Goal: Check status: Check status

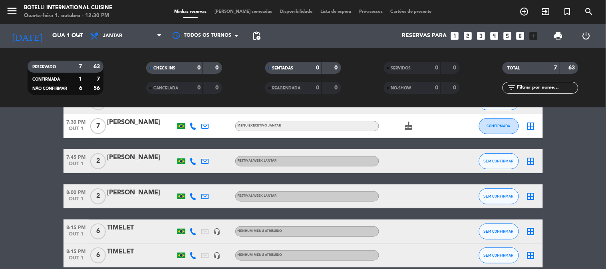
scroll to position [89, 0]
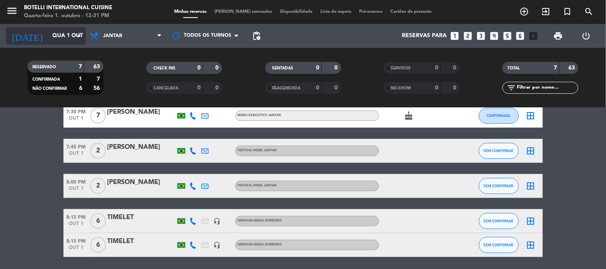
click at [68, 38] on input "Qua 1 out" at bounding box center [86, 36] width 76 height 14
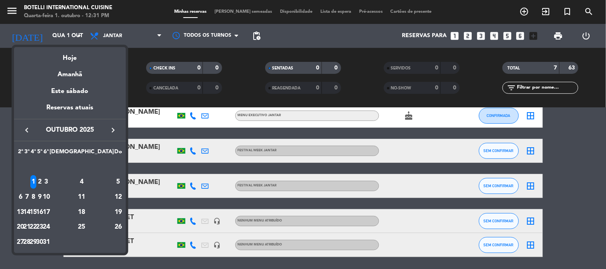
click at [114, 129] on icon "keyboard_arrow_right" at bounding box center [113, 130] width 10 height 10
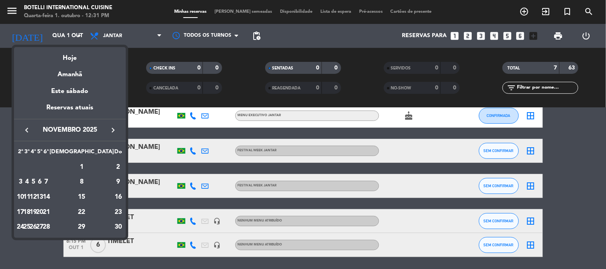
click at [113, 129] on icon "keyboard_arrow_right" at bounding box center [113, 130] width 10 height 10
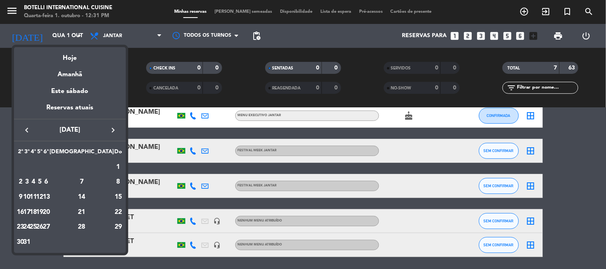
click at [113, 129] on icon "keyboard_arrow_right" at bounding box center [113, 130] width 10 height 10
click at [101, 210] on div "18" at bounding box center [82, 213] width 58 height 14
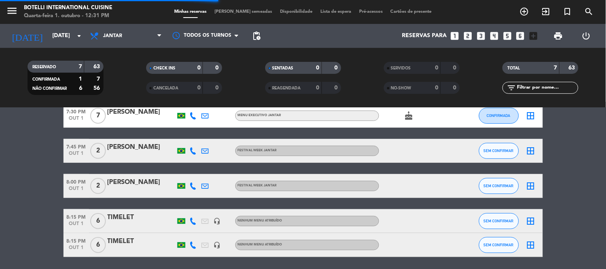
scroll to position [0, 0]
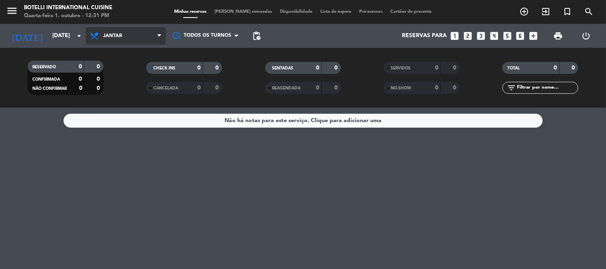
click at [144, 39] on span "Jantar" at bounding box center [126, 36] width 80 height 18
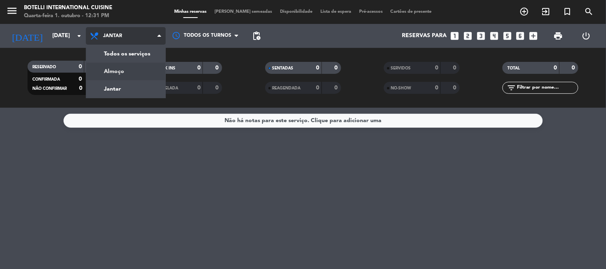
click at [123, 72] on div "menu Botelli International Cuisine Quarta-feira 1. outubro - 12:31 PM Minhas re…" at bounding box center [303, 54] width 606 height 108
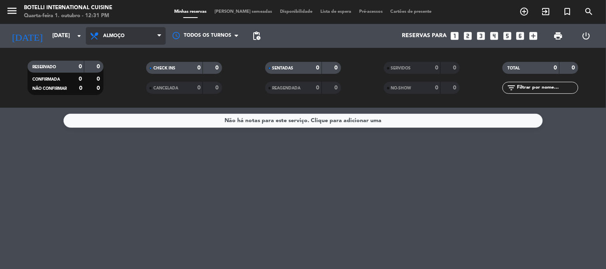
click at [134, 34] on span "Almoço" at bounding box center [126, 36] width 80 height 18
click at [123, 90] on div "menu Botelli International Cuisine Quarta-feira 1. outubro - 12:31 PM Minhas re…" at bounding box center [303, 54] width 606 height 108
click at [137, 36] on span "Jantar" at bounding box center [126, 36] width 80 height 18
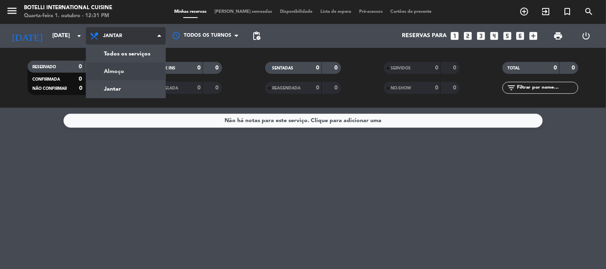
click at [140, 72] on div "menu Botelli International Cuisine Quarta-feira 1. outubro - 12:31 PM Minhas re…" at bounding box center [303, 54] width 606 height 108
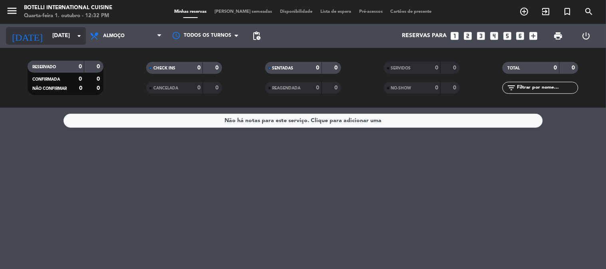
click at [61, 33] on input "[DATE]" at bounding box center [86, 36] width 76 height 14
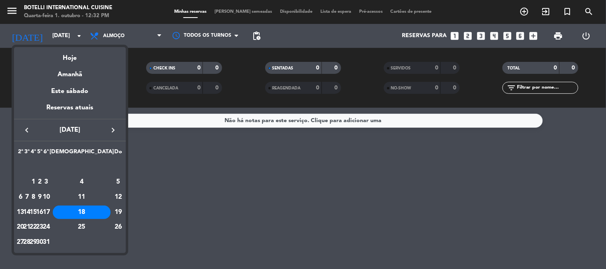
click at [114, 129] on icon "keyboard_arrow_right" at bounding box center [113, 130] width 10 height 10
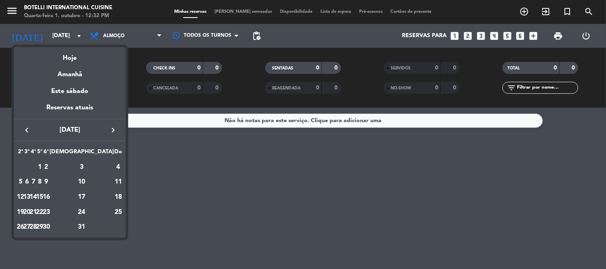
click at [25, 129] on icon "keyboard_arrow_left" at bounding box center [27, 130] width 10 height 10
click at [100, 199] on div "12" at bounding box center [82, 198] width 58 height 14
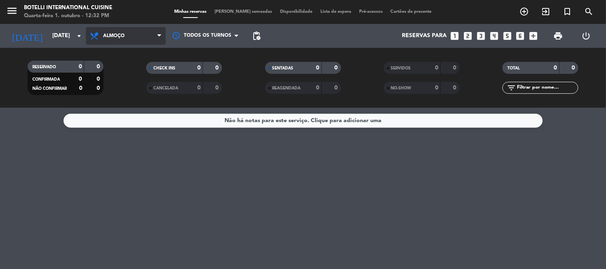
click at [142, 37] on span "Almoço" at bounding box center [126, 36] width 80 height 18
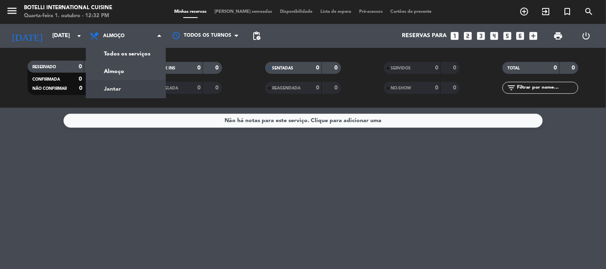
click at [126, 86] on div "menu Botelli International Cuisine Quarta-feira 1. outubro - 12:32 PM Minhas re…" at bounding box center [303, 54] width 606 height 108
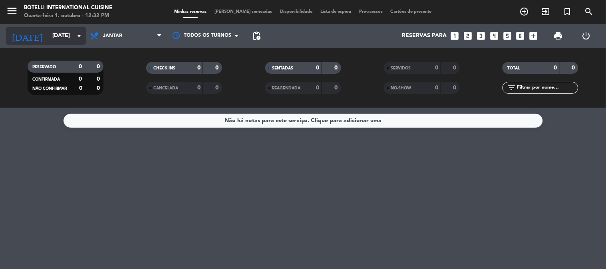
click at [78, 35] on icon "arrow_drop_down" at bounding box center [79, 36] width 10 height 10
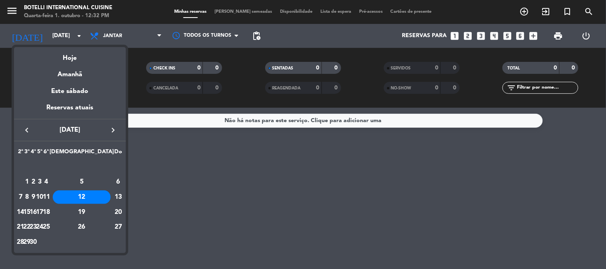
click at [33, 127] on button "keyboard_arrow_left" at bounding box center [27, 130] width 14 height 10
click at [32, 127] on button "keyboard_arrow_left" at bounding box center [27, 130] width 14 height 10
click at [113, 128] on icon "keyboard_arrow_right" at bounding box center [113, 130] width 10 height 10
click at [99, 181] on div "8" at bounding box center [82, 182] width 58 height 14
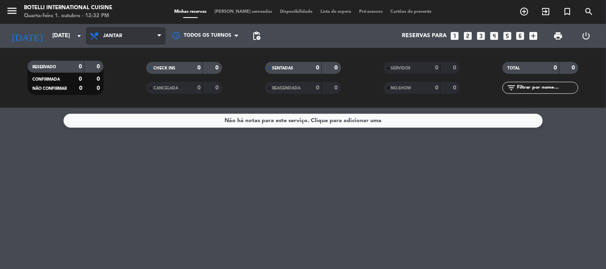
click at [133, 40] on span "Jantar" at bounding box center [126, 36] width 80 height 18
click at [116, 71] on div "menu Botelli International Cuisine Quarta-feira 1. outubro - 12:32 PM Minhas re…" at bounding box center [303, 54] width 606 height 108
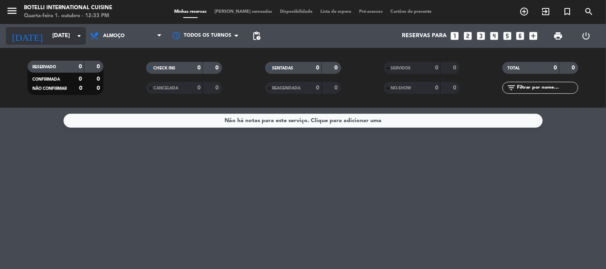
click at [80, 34] on icon "arrow_drop_down" at bounding box center [79, 36] width 10 height 10
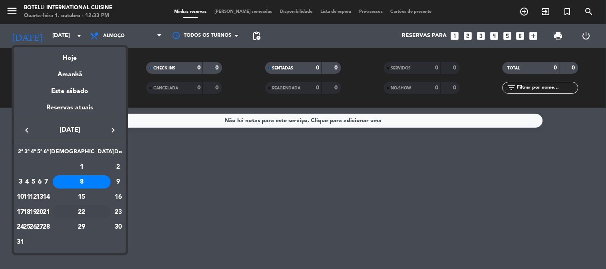
click at [101, 213] on div "22" at bounding box center [82, 213] width 58 height 14
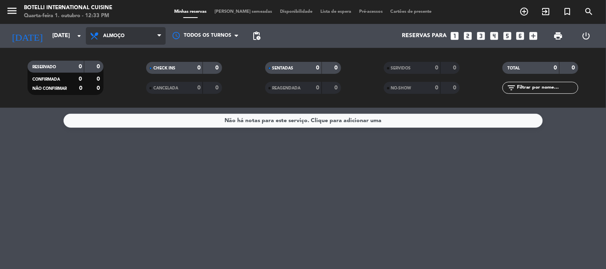
click at [130, 35] on span "Almoço" at bounding box center [126, 36] width 80 height 18
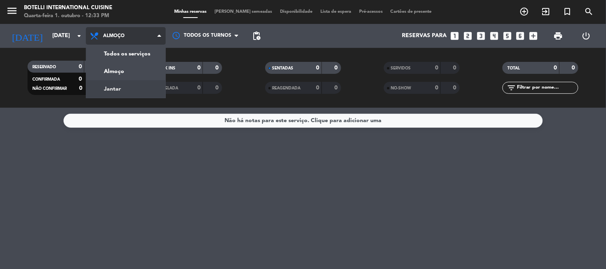
click at [120, 87] on div "menu Botelli International Cuisine Quarta-feira 1. outubro - 12:33 PM Minhas re…" at bounding box center [303, 54] width 606 height 108
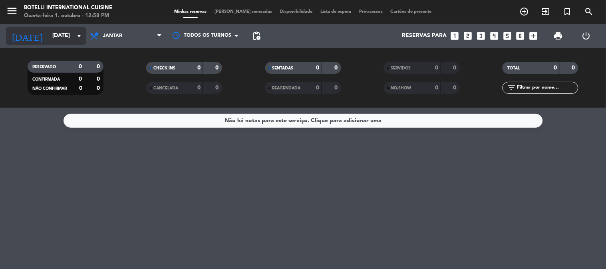
click at [67, 32] on input "[DATE]" at bounding box center [86, 36] width 76 height 14
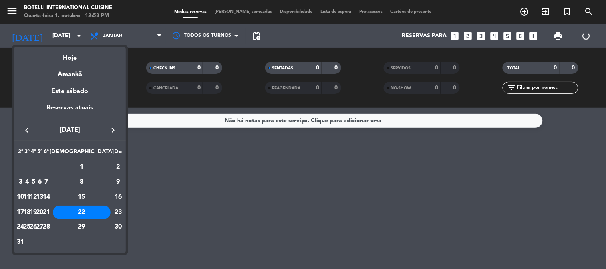
click at [113, 128] on icon "keyboard_arrow_right" at bounding box center [113, 130] width 10 height 10
click at [30, 184] on div "1" at bounding box center [27, 182] width 6 height 14
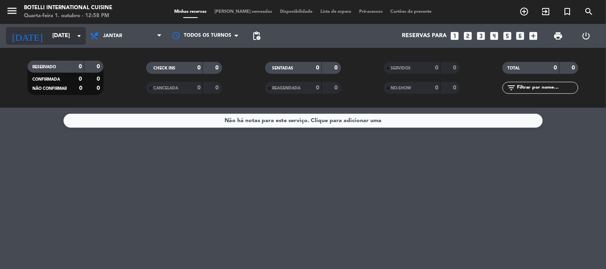
click at [48, 33] on input "[DATE]" at bounding box center [86, 36] width 76 height 14
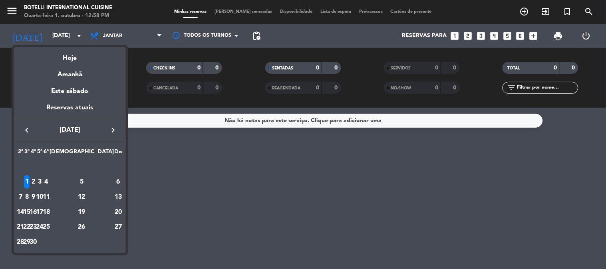
click at [23, 129] on icon "keyboard_arrow_left" at bounding box center [27, 130] width 10 height 10
click at [29, 128] on icon "keyboard_arrow_left" at bounding box center [27, 130] width 10 height 10
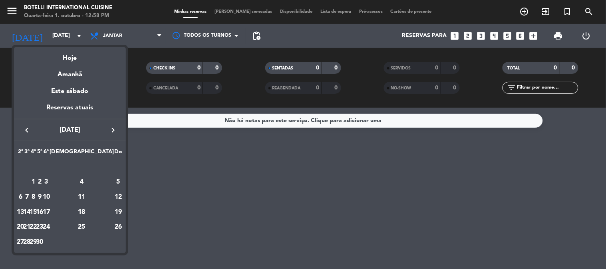
click at [29, 128] on icon "keyboard_arrow_left" at bounding box center [27, 130] width 10 height 10
click at [113, 126] on button "keyboard_arrow_right" at bounding box center [113, 130] width 14 height 10
click at [112, 127] on icon "keyboard_arrow_right" at bounding box center [113, 130] width 10 height 10
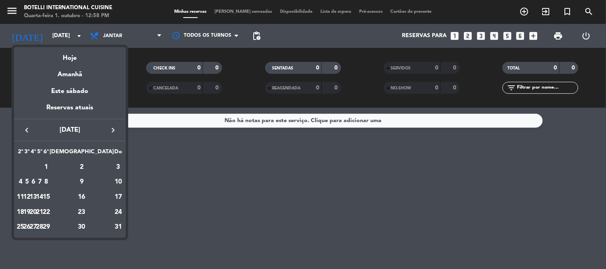
click at [112, 127] on icon "keyboard_arrow_right" at bounding box center [113, 130] width 10 height 10
click at [30, 180] on div "1" at bounding box center [27, 182] width 6 height 14
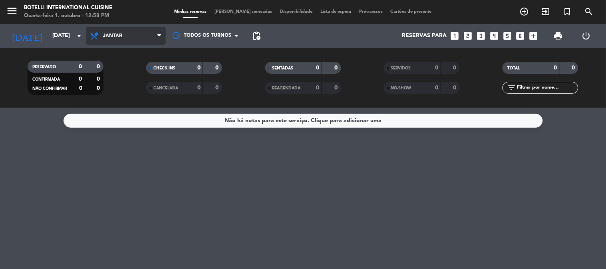
click at [110, 34] on span "Jantar" at bounding box center [112, 36] width 19 height 6
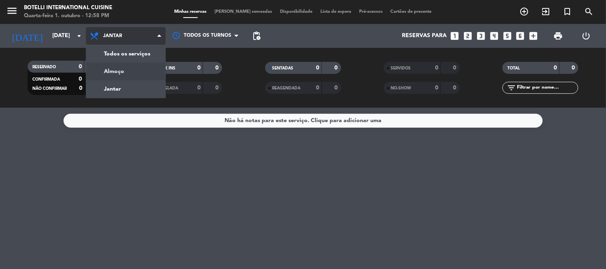
click at [119, 73] on div "menu Botelli International Cuisine Quarta-feira 1. outubro - 12:58 PM Minhas re…" at bounding box center [303, 54] width 606 height 108
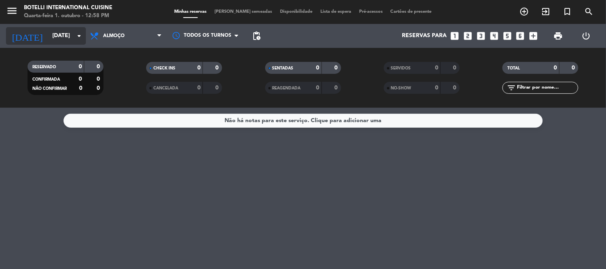
click at [64, 34] on input "[DATE]" at bounding box center [86, 36] width 76 height 14
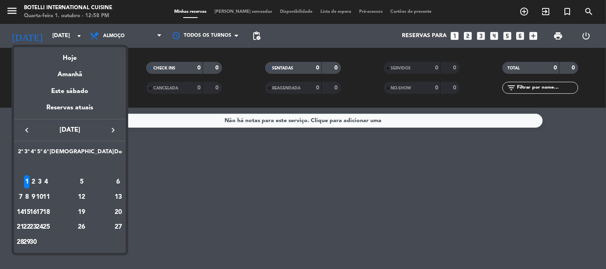
click at [114, 127] on icon "keyboard_arrow_right" at bounding box center [113, 130] width 10 height 10
click at [43, 168] on div "1" at bounding box center [40, 168] width 6 height 14
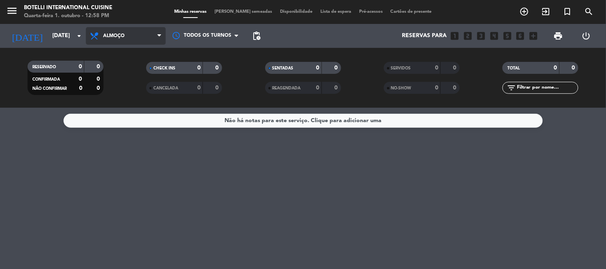
click at [131, 35] on span "Almoço" at bounding box center [126, 36] width 80 height 18
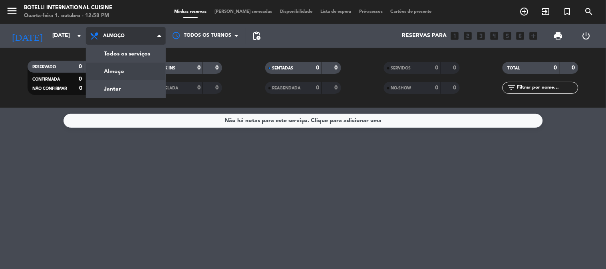
click at [128, 73] on div "menu Botelli International Cuisine Quarta-feira 1. outubro - 12:58 PM Minhas re…" at bounding box center [303, 54] width 606 height 108
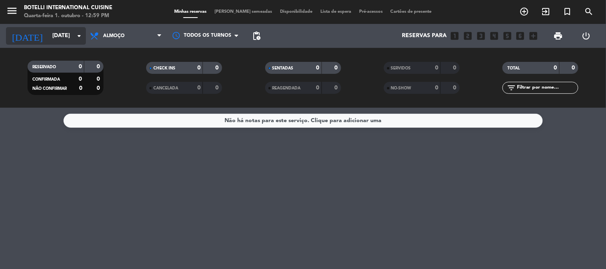
click at [55, 31] on input "[DATE]" at bounding box center [86, 36] width 76 height 14
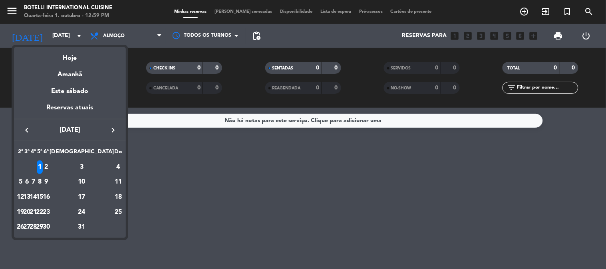
click at [26, 126] on div "keyboard_arrow_left [DATE] keyboard_arrow_right" at bounding box center [70, 130] width 112 height 22
click at [26, 126] on icon "keyboard_arrow_left" at bounding box center [27, 130] width 10 height 10
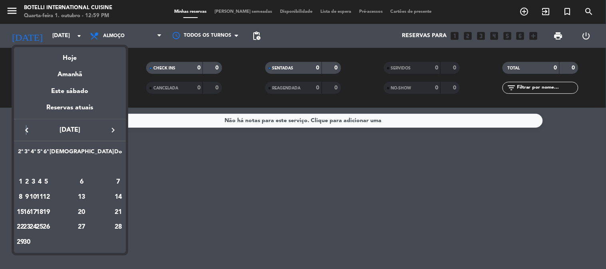
click at [26, 126] on icon "keyboard_arrow_left" at bounding box center [27, 130] width 10 height 10
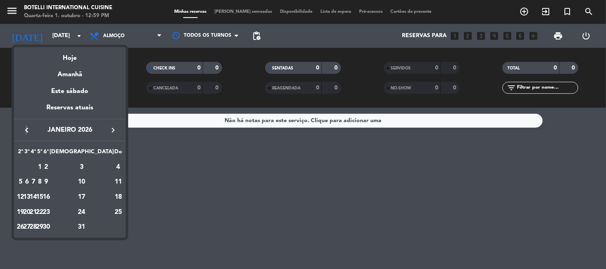
click at [26, 126] on icon "keyboard_arrow_left" at bounding box center [27, 130] width 10 height 10
click at [36, 184] on div "1" at bounding box center [33, 182] width 6 height 14
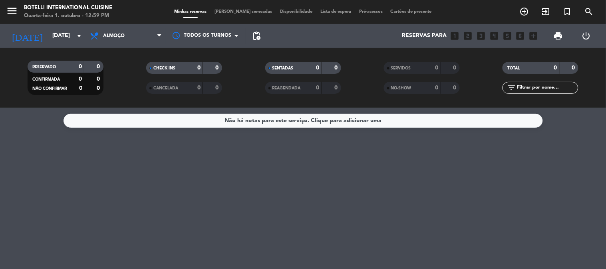
type input "Qua 1 out"
